Goal: Task Accomplishment & Management: Use online tool/utility

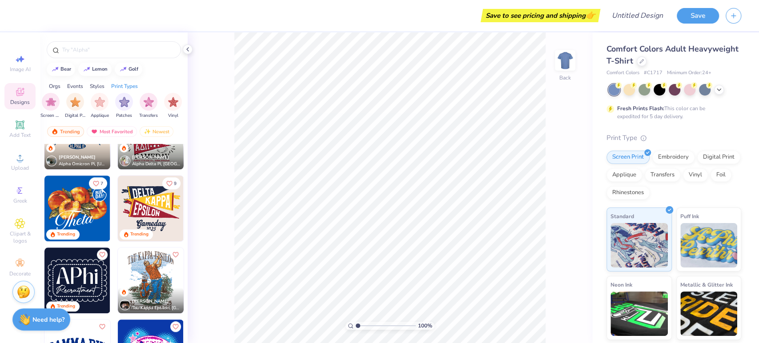
scroll to position [546, 0]
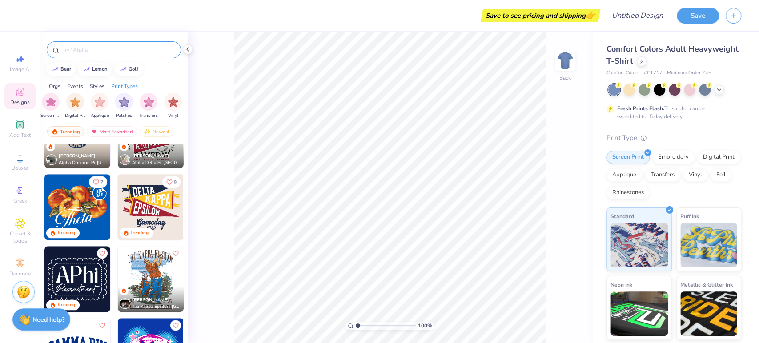
click at [95, 50] on input "text" at bounding box center [118, 49] width 114 height 9
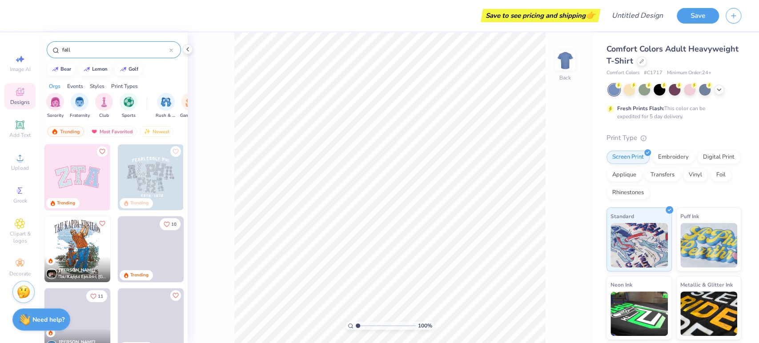
type input "fall"
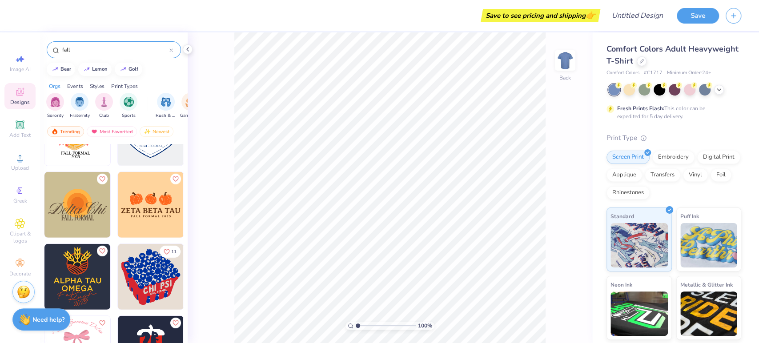
scroll to position [4077, 0]
click at [166, 212] on img at bounding box center [151, 205] width 66 height 66
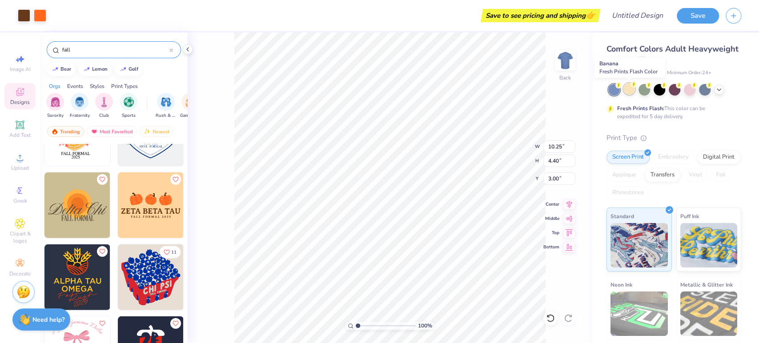
click at [633, 88] on div at bounding box center [629, 89] width 12 height 12
click at [24, 18] on div at bounding box center [24, 14] width 12 height 12
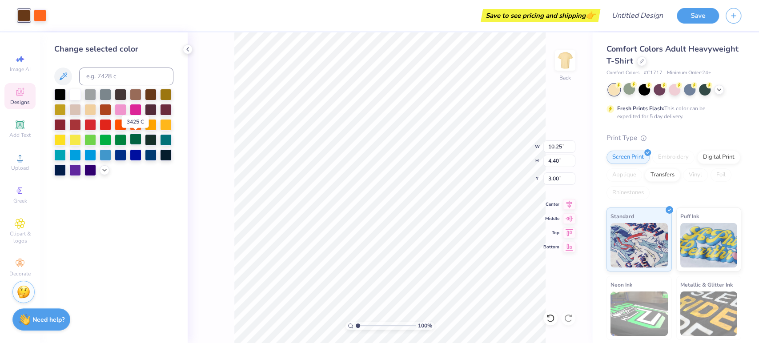
click at [136, 140] on div at bounding box center [136, 139] width 12 height 12
click at [719, 92] on icon at bounding box center [718, 88] width 7 height 7
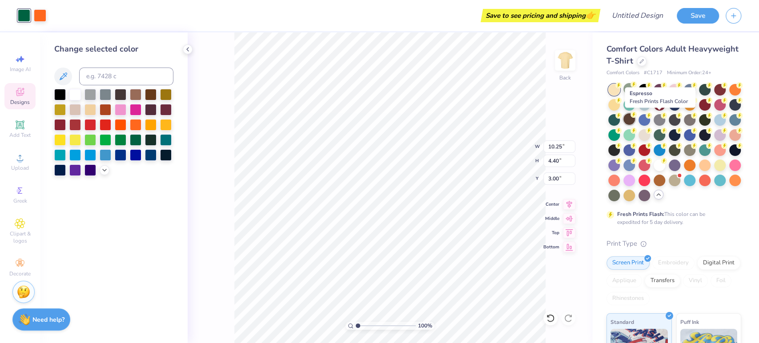
click at [635, 116] on div at bounding box center [629, 119] width 12 height 12
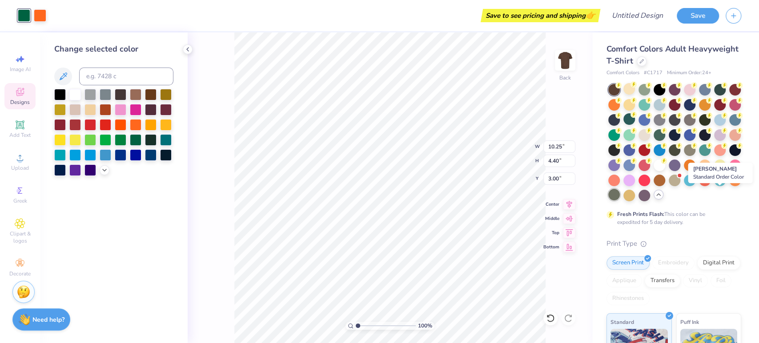
click at [620, 195] on div at bounding box center [614, 195] width 12 height 12
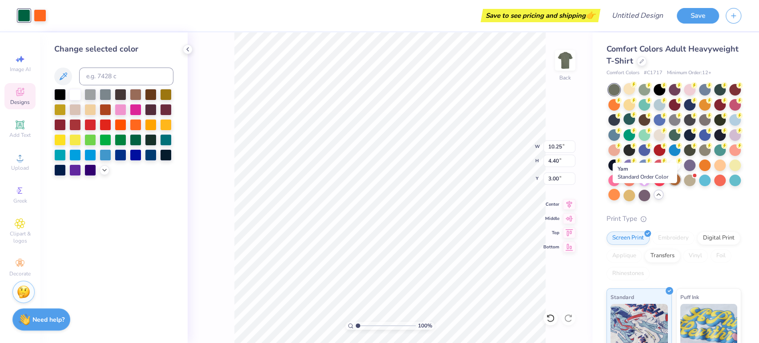
click at [669, 185] on div at bounding box center [675, 180] width 12 height 12
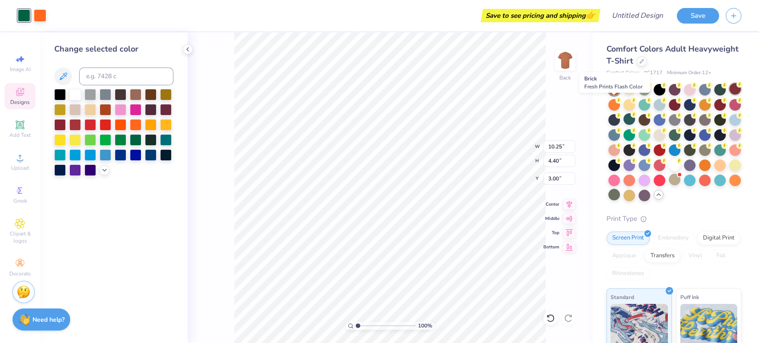
click at [729, 95] on div at bounding box center [735, 89] width 12 height 12
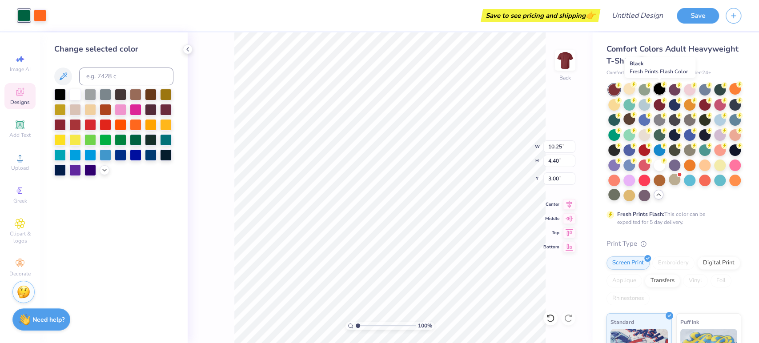
click at [663, 88] on div at bounding box center [659, 89] width 12 height 12
click at [686, 92] on div at bounding box center [690, 89] width 12 height 12
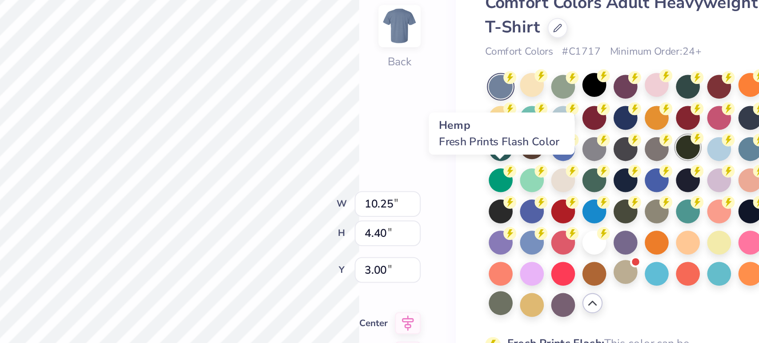
click at [699, 125] on div at bounding box center [705, 119] width 12 height 12
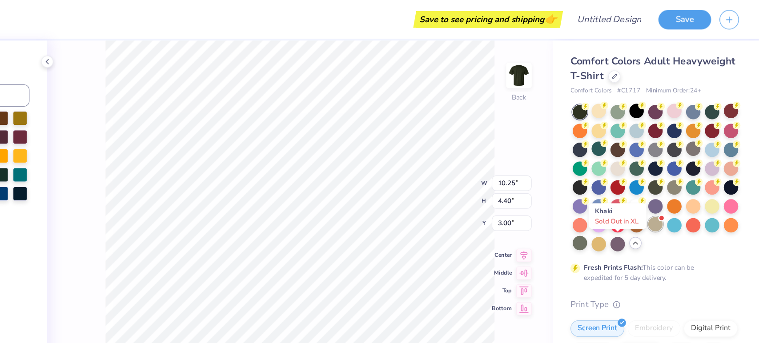
click at [669, 185] on div at bounding box center [675, 180] width 12 height 12
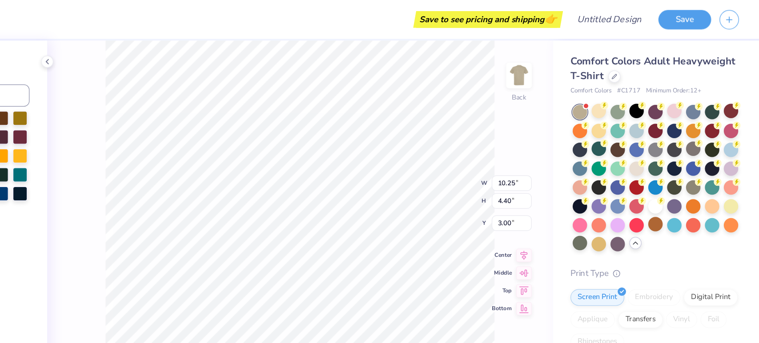
type input "1"
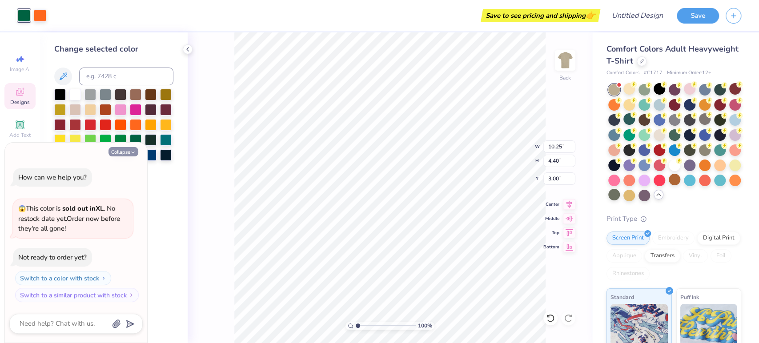
click at [121, 152] on button "Collapse" at bounding box center [123, 151] width 30 height 9
type textarea "x"
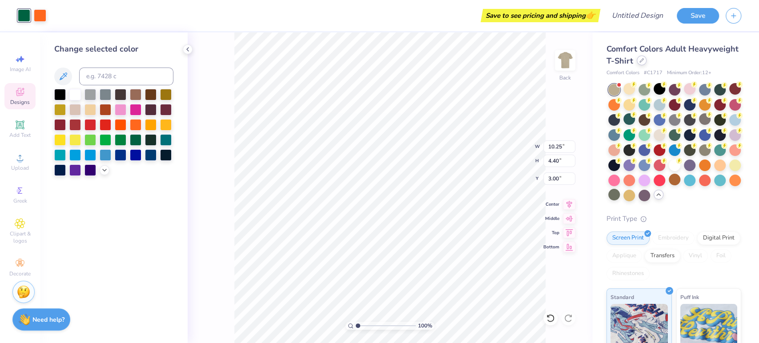
click at [646, 64] on div at bounding box center [642, 61] width 10 height 10
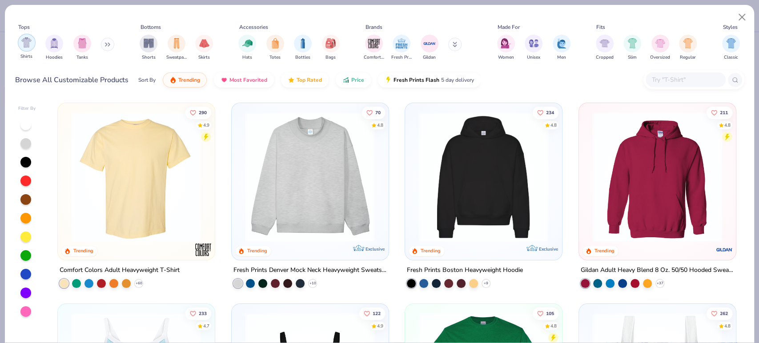
click at [24, 49] on div "filter for Shirts" at bounding box center [27, 43] width 18 height 18
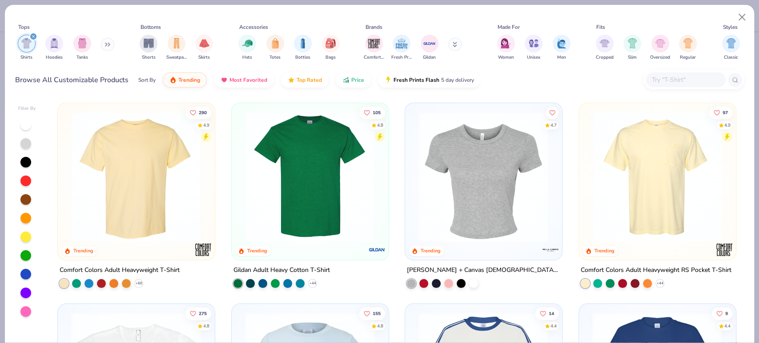
click at [157, 80] on div "Sort By Trending Most Favorited Top Rated Price Fresh Prints Flash 5 day delive…" at bounding box center [309, 80] width 342 height 25
click at [352, 81] on span "Price" at bounding box center [357, 77] width 13 height 7
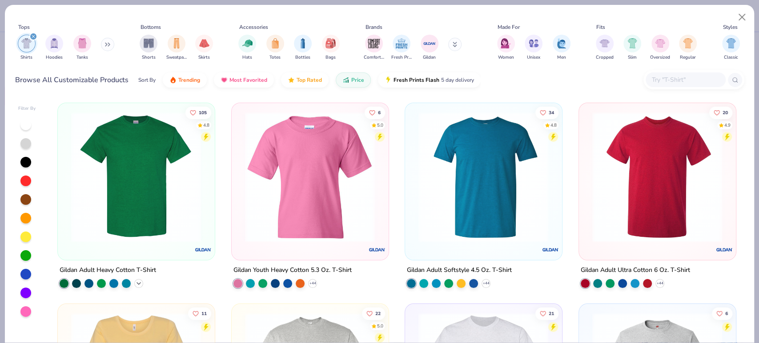
click at [135, 285] on icon at bounding box center [138, 283] width 7 height 7
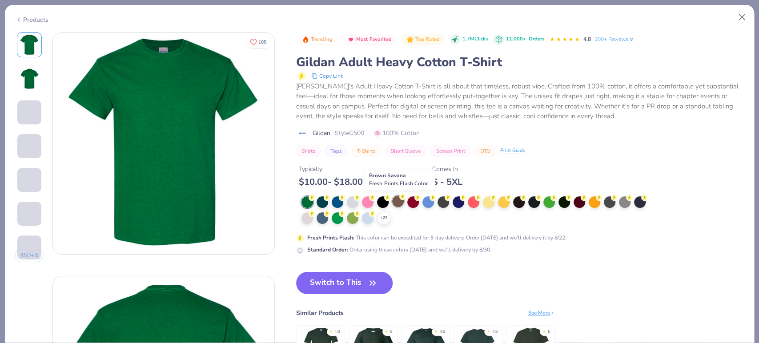
click at [398, 205] on div at bounding box center [398, 202] width 12 height 12
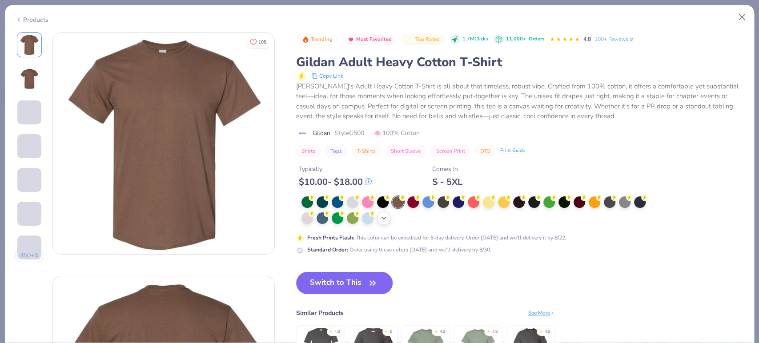
click at [381, 219] on icon at bounding box center [383, 218] width 7 height 7
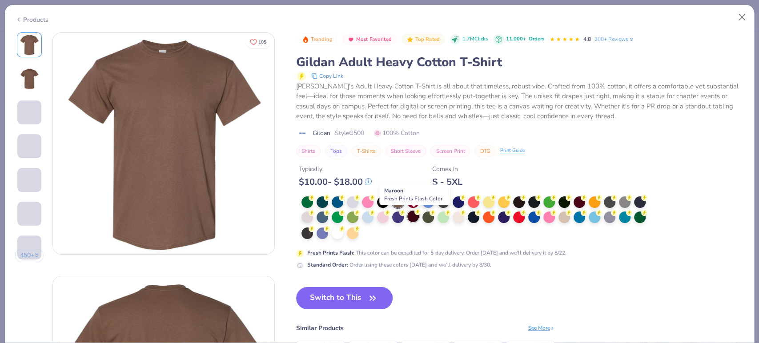
click at [409, 218] on div at bounding box center [413, 217] width 12 height 12
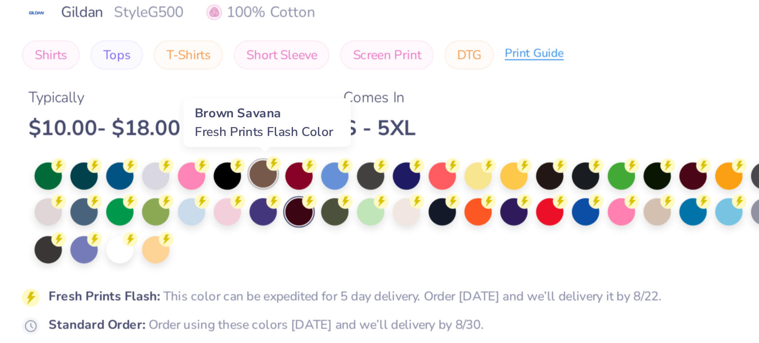
click at [396, 202] on div at bounding box center [398, 202] width 12 height 12
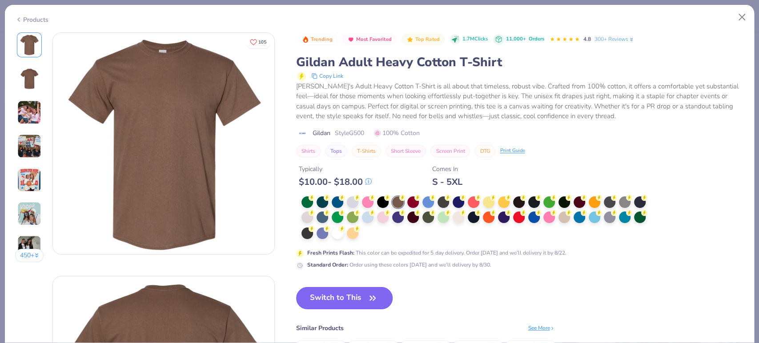
click at [326, 298] on button "Switch to This" at bounding box center [344, 298] width 96 height 22
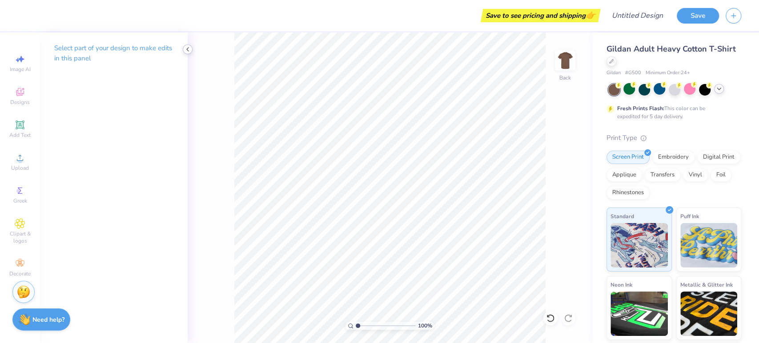
click at [187, 49] on polyline at bounding box center [188, 50] width 2 height 4
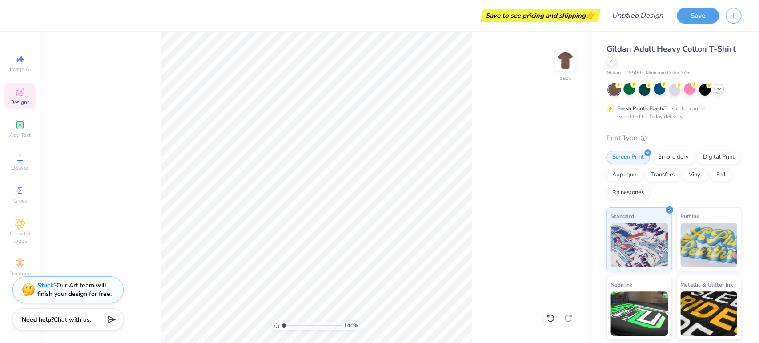
click at [18, 98] on div "Designs" at bounding box center [19, 96] width 31 height 26
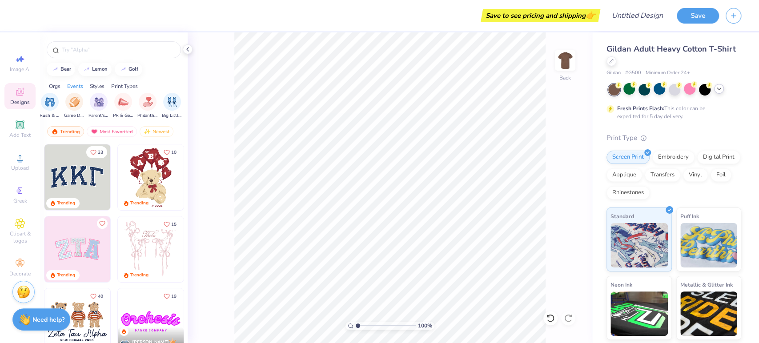
scroll to position [0, 117]
click at [124, 106] on div "filter for PR & General" at bounding box center [122, 101] width 18 height 18
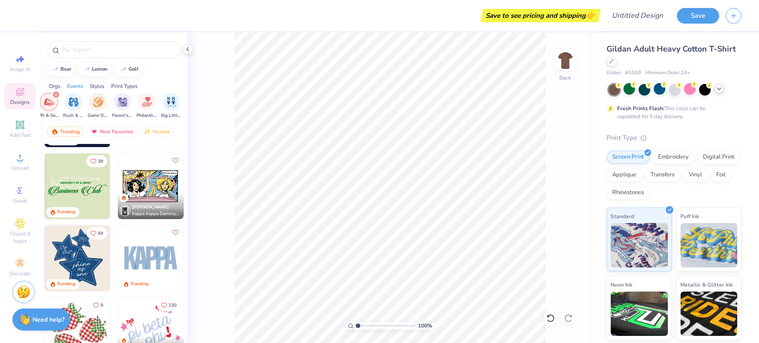
scroll to position [353, 0]
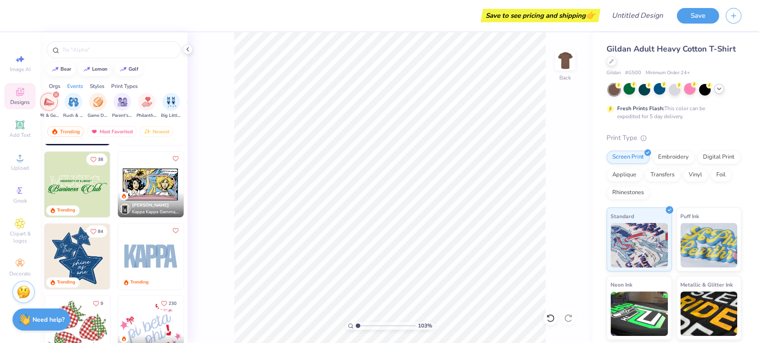
type input "1.02796145729935"
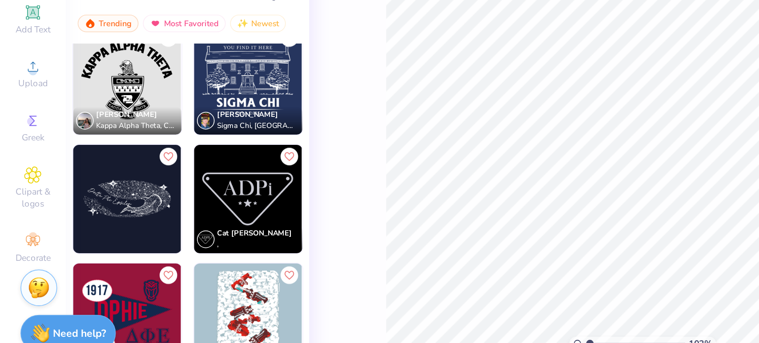
scroll to position [4477, 0]
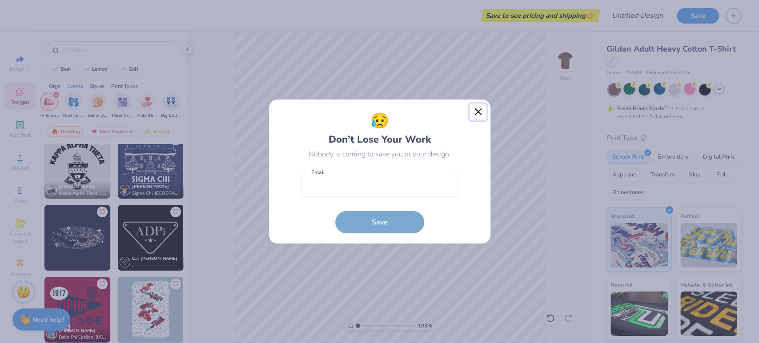
click at [473, 116] on button "Close" at bounding box center [477, 112] width 17 height 17
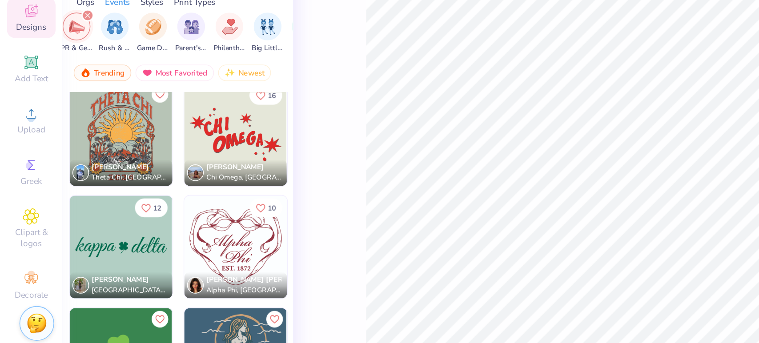
scroll to position [8365, 0]
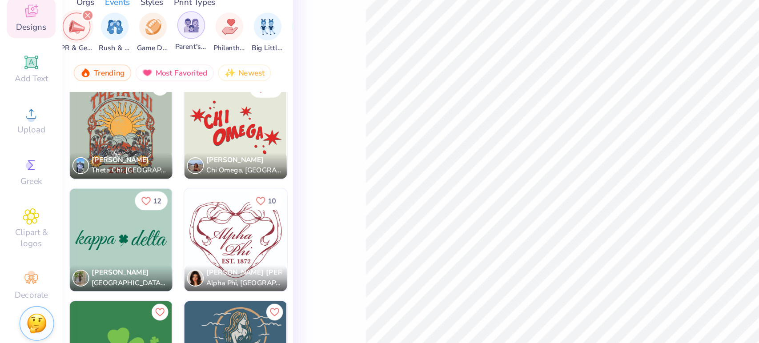
click at [122, 107] on div "filter for Parent's Weekend" at bounding box center [122, 101] width 18 height 18
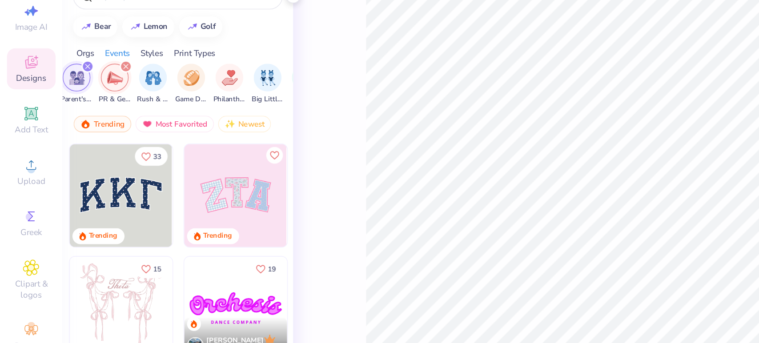
click at [80, 94] on icon "filter for PR & General" at bounding box center [81, 95] width 4 height 4
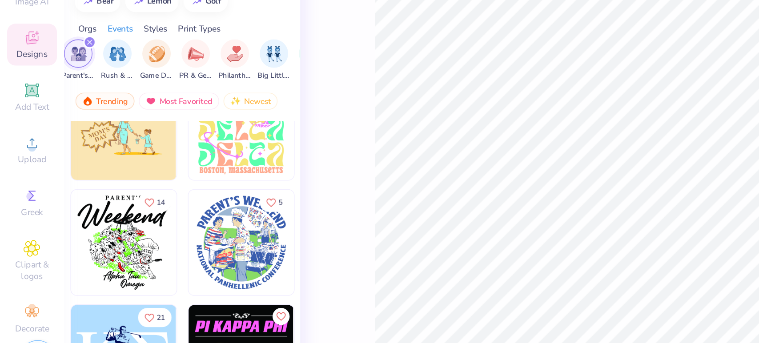
scroll to position [1547, 0]
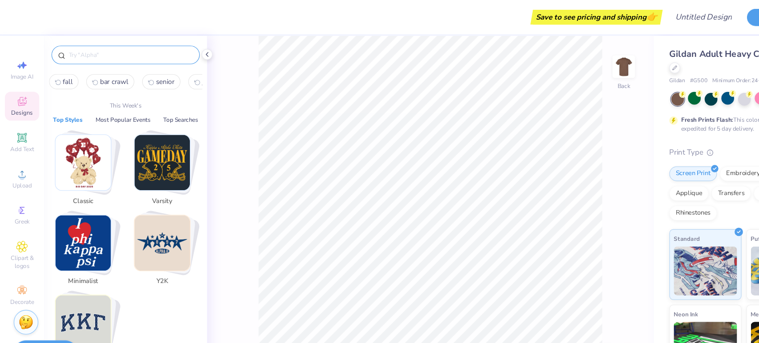
click at [95, 47] on input "text" at bounding box center [118, 49] width 114 height 9
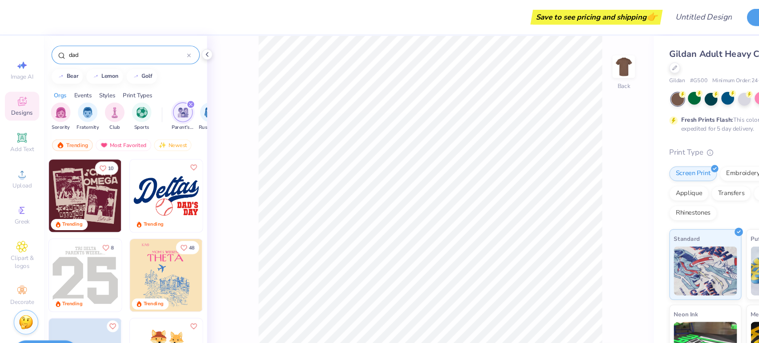
type input "dad"
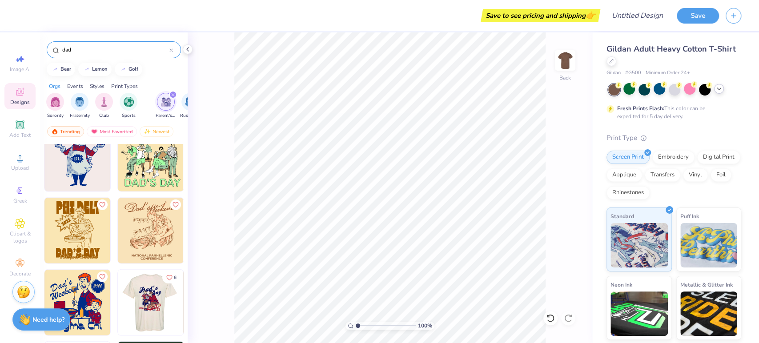
scroll to position [1784, 0]
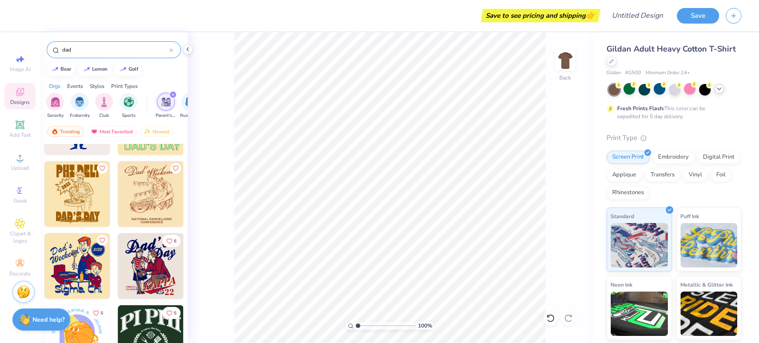
click at [144, 335] on img at bounding box center [151, 338] width 66 height 66
type input "1.00016653428844"
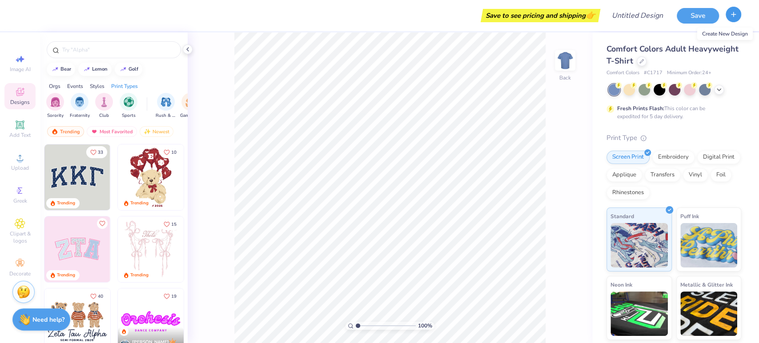
click at [734, 17] on icon "button" at bounding box center [734, 15] width 8 height 8
